Goal: Information Seeking & Learning: Learn about a topic

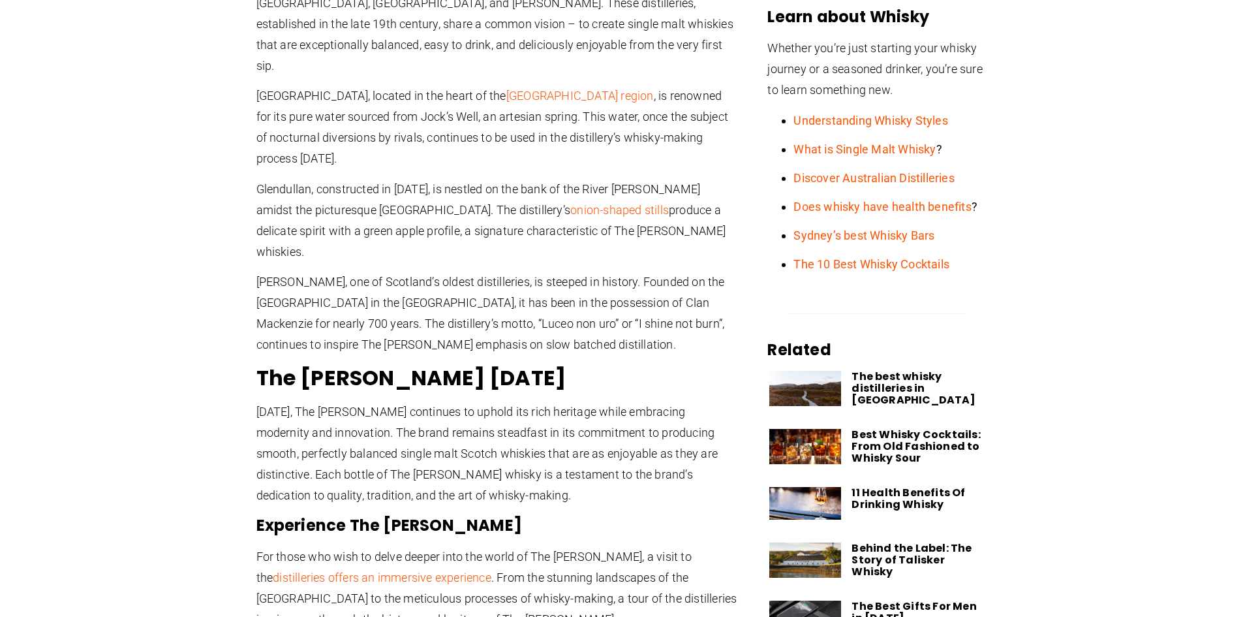
scroll to position [522, 0]
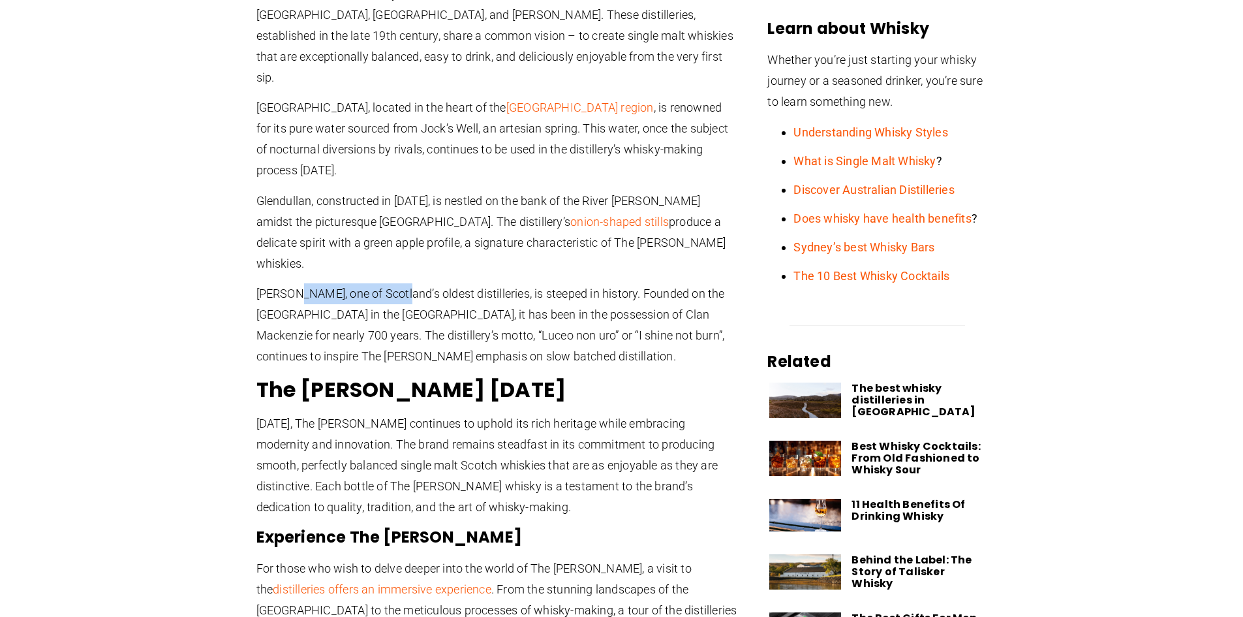
drag, startPoint x: 294, startPoint y: 223, endPoint x: 396, endPoint y: 213, distance: 102.3
click at [405, 283] on p "[PERSON_NAME], one of Scotland’s oldest distilleries, is steeped in history. Fo…" at bounding box center [497, 325] width 483 height 84
drag, startPoint x: 436, startPoint y: 221, endPoint x: 552, endPoint y: 238, distance: 117.4
click at [552, 283] on p "[PERSON_NAME], one of Scotland’s oldest distilleries, is steeped in history. Fo…" at bounding box center [497, 325] width 483 height 84
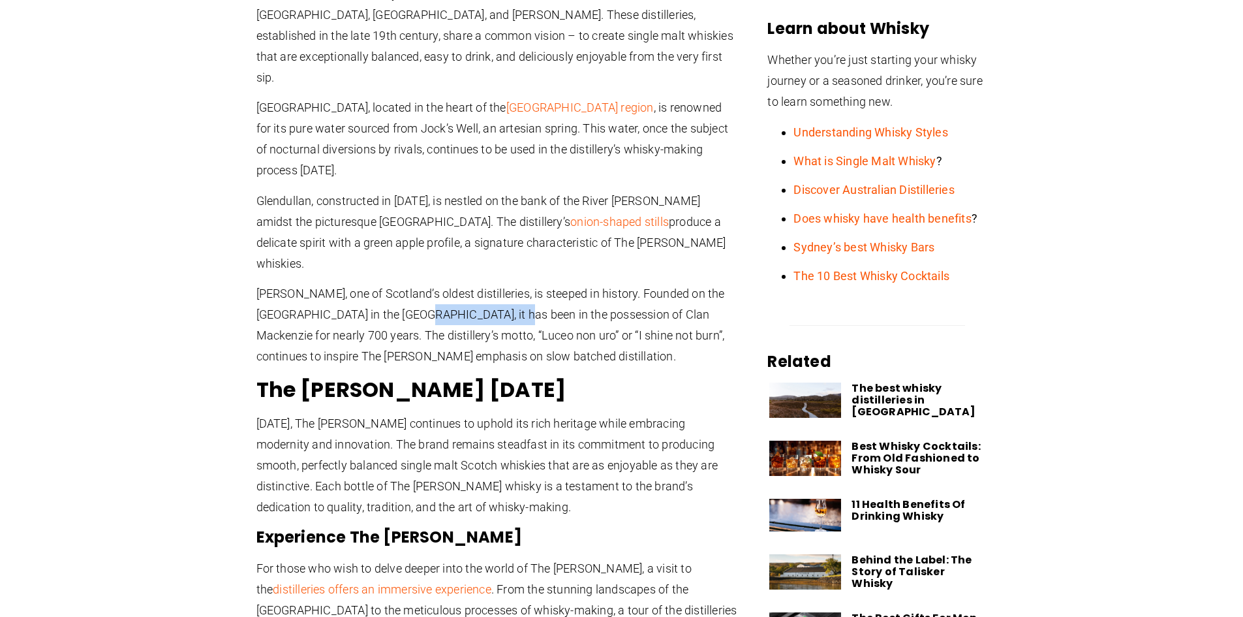
drag, startPoint x: 380, startPoint y: 247, endPoint x: 465, endPoint y: 245, distance: 84.9
click at [465, 283] on p "[PERSON_NAME], one of Scotland’s oldest distilleries, is steeped in history. Fo…" at bounding box center [497, 325] width 483 height 84
drag, startPoint x: 510, startPoint y: 258, endPoint x: 565, endPoint y: 255, distance: 55.6
click at [565, 283] on p "[PERSON_NAME], one of Scotland’s oldest distilleries, is steeped in history. Fo…" at bounding box center [497, 325] width 483 height 84
drag, startPoint x: 578, startPoint y: 276, endPoint x: 522, endPoint y: 277, distance: 55.5
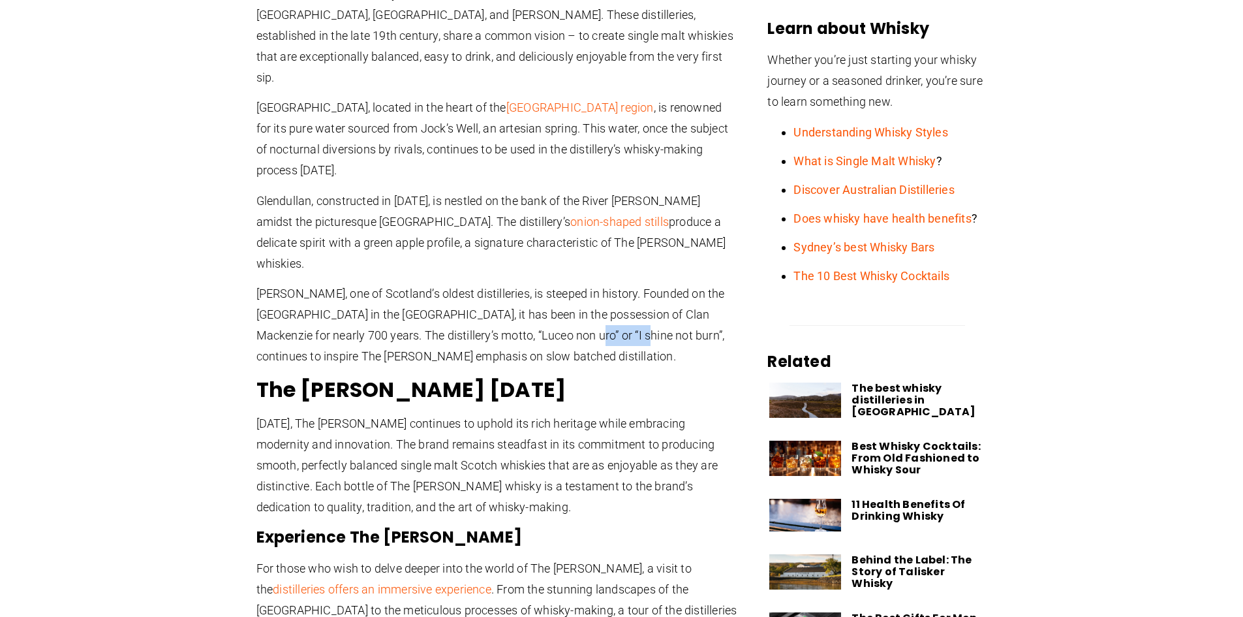
click at [522, 283] on p "[PERSON_NAME], one of Scotland’s oldest distilleries, is steeped in history. Fo…" at bounding box center [497, 325] width 483 height 84
drag, startPoint x: 300, startPoint y: 270, endPoint x: 386, endPoint y: 260, distance: 86.1
click at [359, 283] on p "[PERSON_NAME], one of Scotland’s oldest distilleries, is steeped in history. Fo…" at bounding box center [497, 325] width 483 height 84
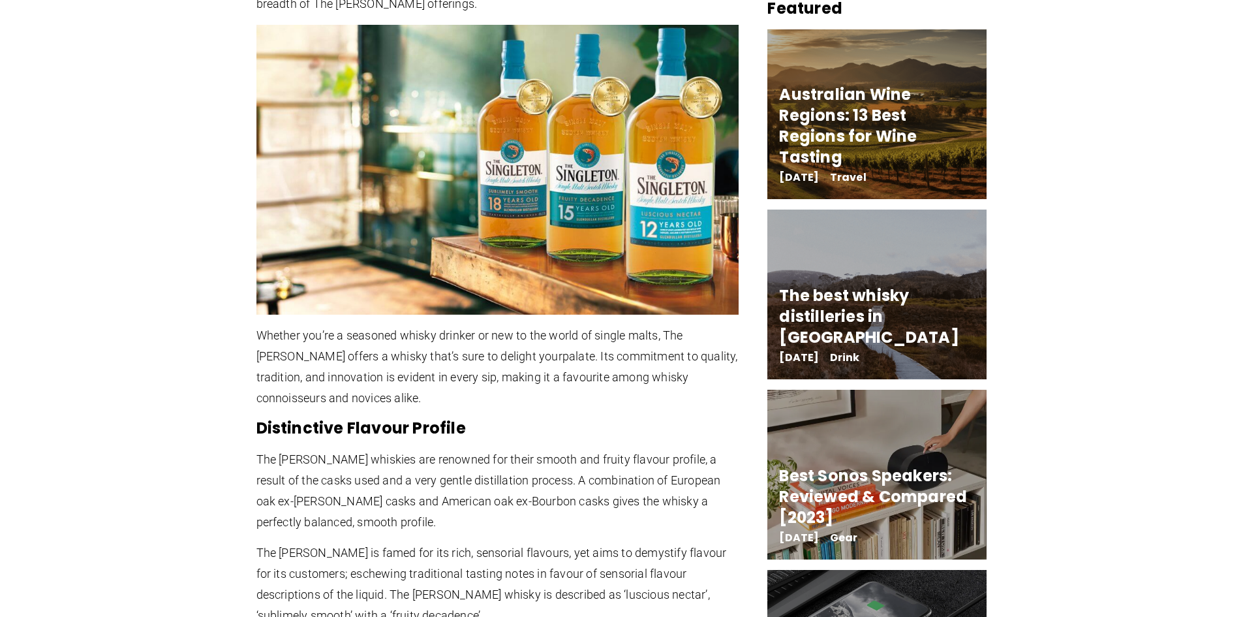
scroll to position [1305, 0]
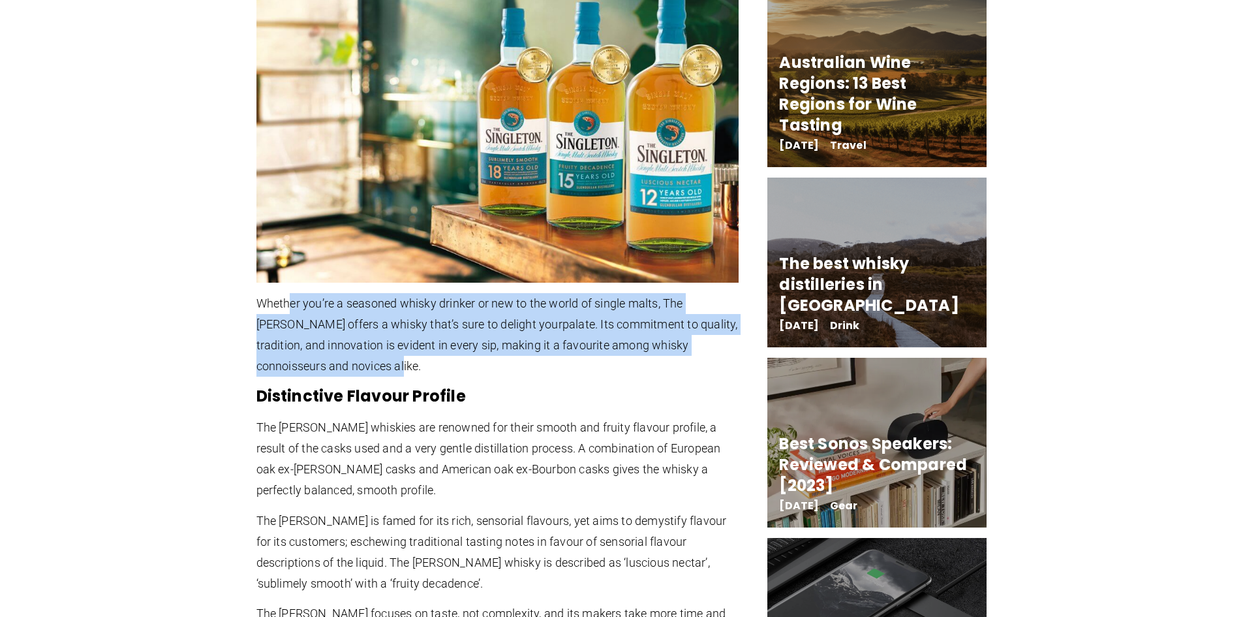
drag, startPoint x: 347, startPoint y: 291, endPoint x: 292, endPoint y: 229, distance: 83.2
click at [292, 293] on p "Whether you’re a seasoned whisky drinker or new to the world of single malts, T…" at bounding box center [497, 335] width 483 height 84
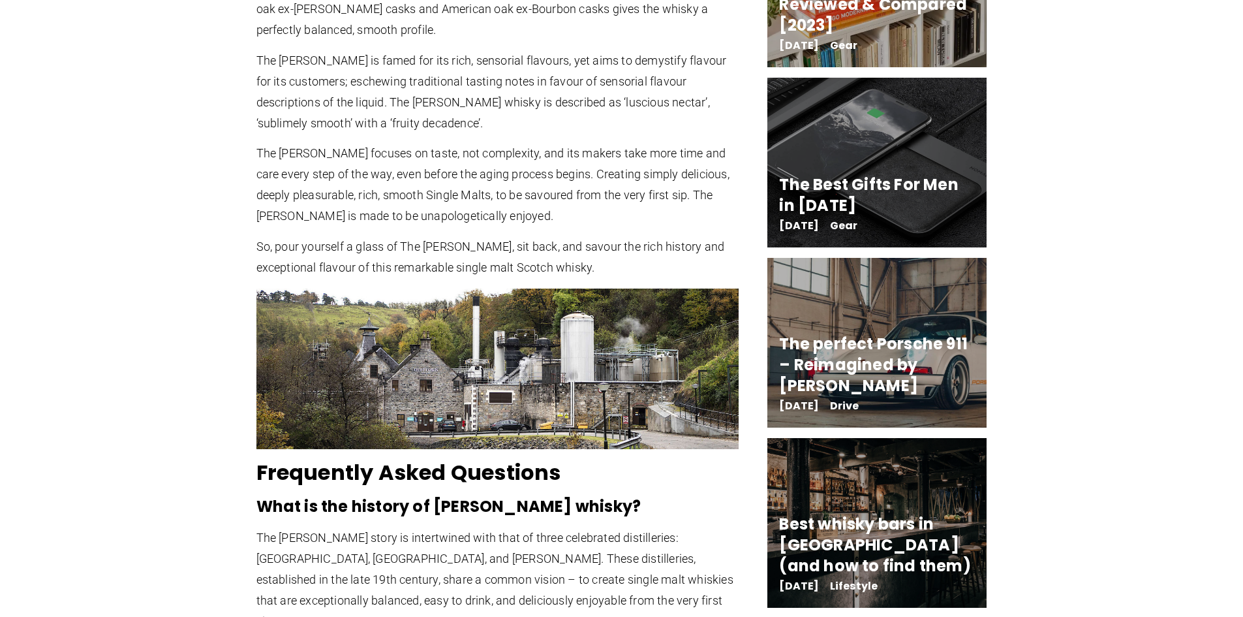
scroll to position [1958, 0]
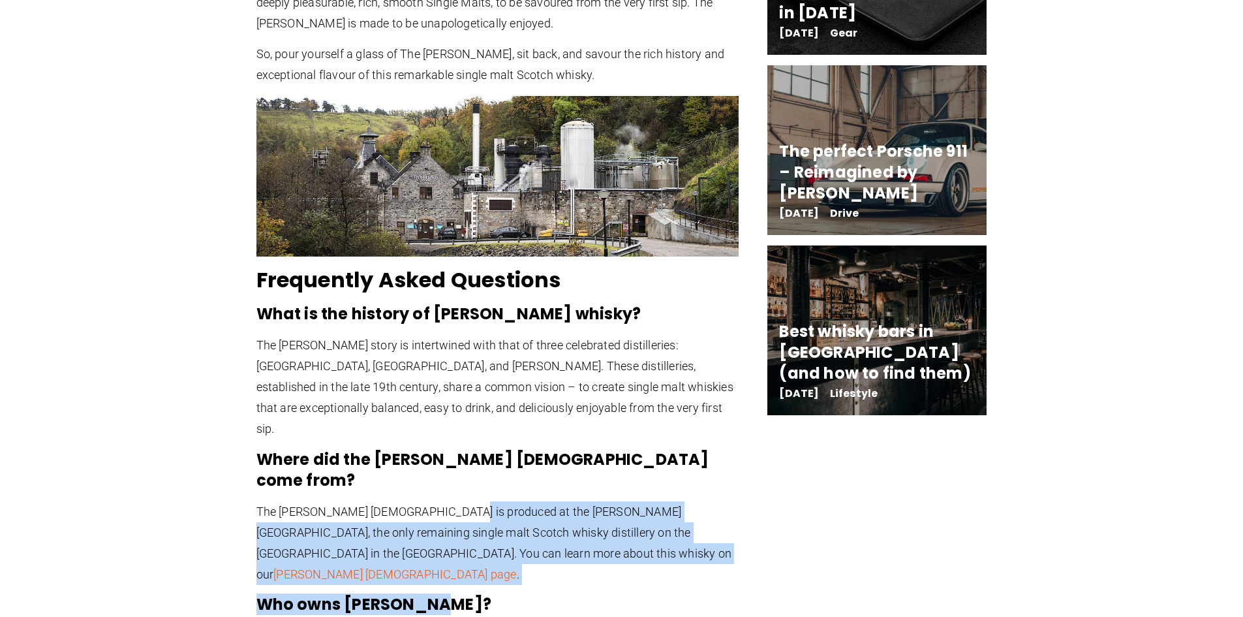
drag, startPoint x: 599, startPoint y: 448, endPoint x: 451, endPoint y: 365, distance: 169.4
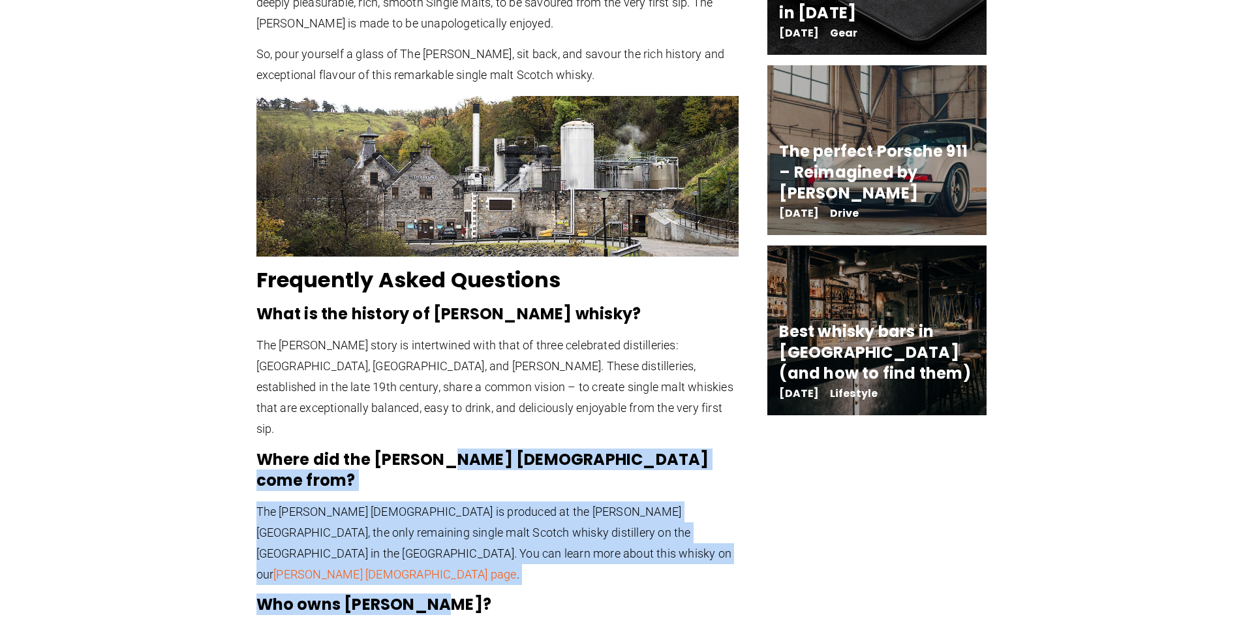
click at [600, 594] on h3 "Who owns [PERSON_NAME]?" at bounding box center [497, 604] width 483 height 21
click at [583, 501] on p "The [PERSON_NAME] [DEMOGRAPHIC_DATA] is produced at the [PERSON_NAME][GEOGRAPHI…" at bounding box center [497, 543] width 483 height 84
click at [601, 594] on h3 "Who owns [PERSON_NAME]?" at bounding box center [497, 604] width 483 height 21
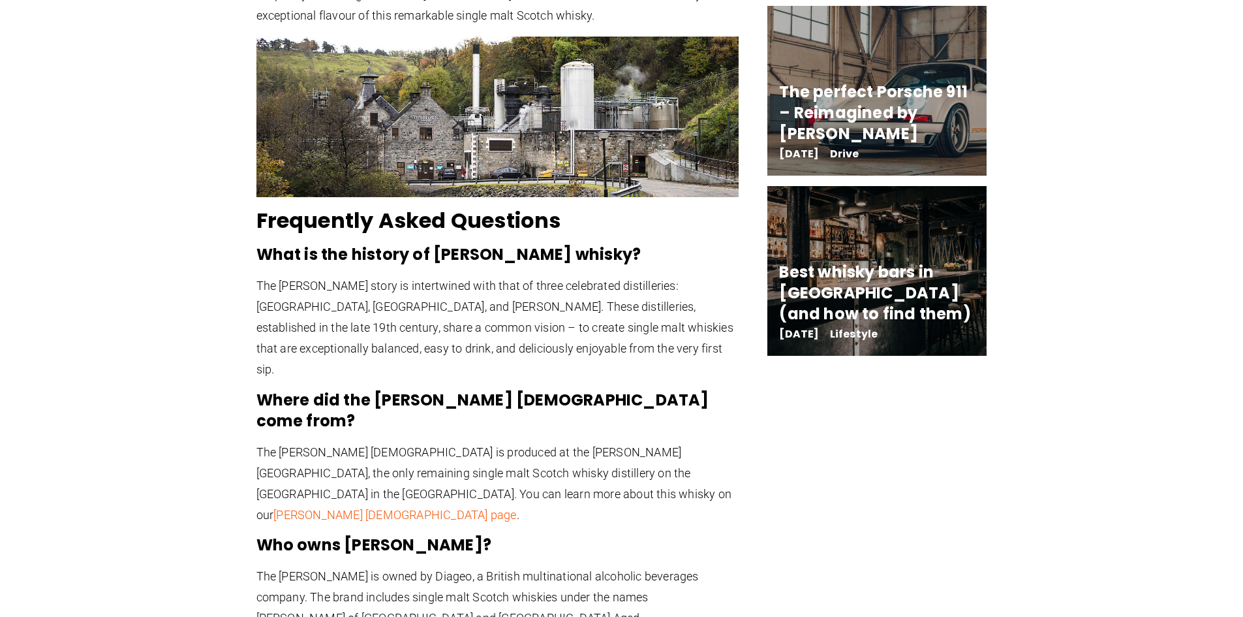
scroll to position [2154, 0]
